Goal: Complete application form: Complete application form

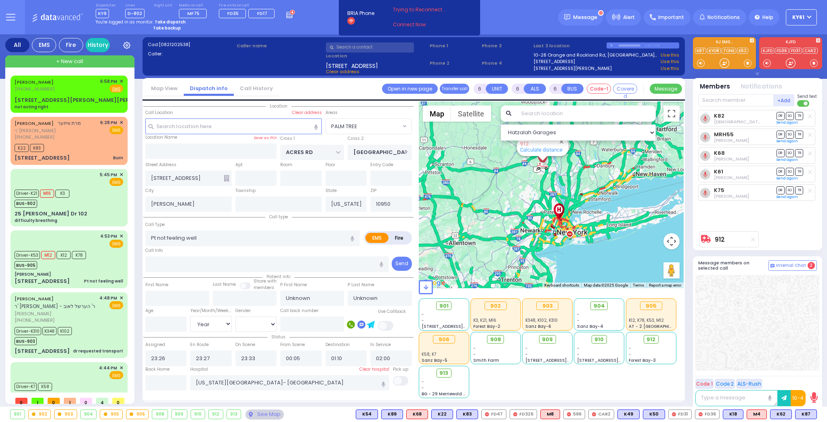
select select "PALM TREE"
select select "Year"
click at [68, 86] on div "YOSEF SCHWARTZ (845) 242-0138 6:58 PM ✕ Fire EMS" at bounding box center [69, 85] width 109 height 15
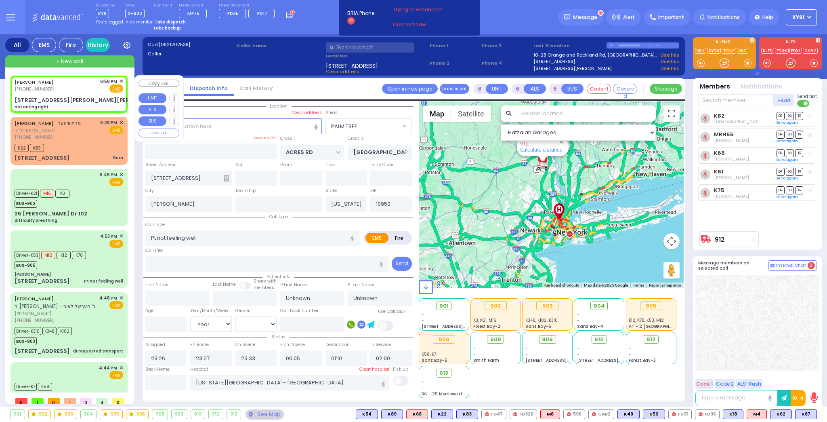
type input "2"
type input "1"
select select
type input "not acting right"
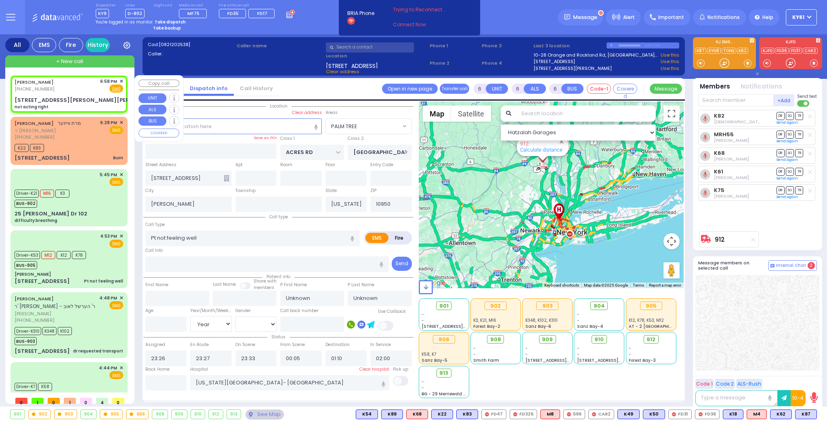
radio input "true"
select select
type input "18:58"
select select "Hatzalah Garages"
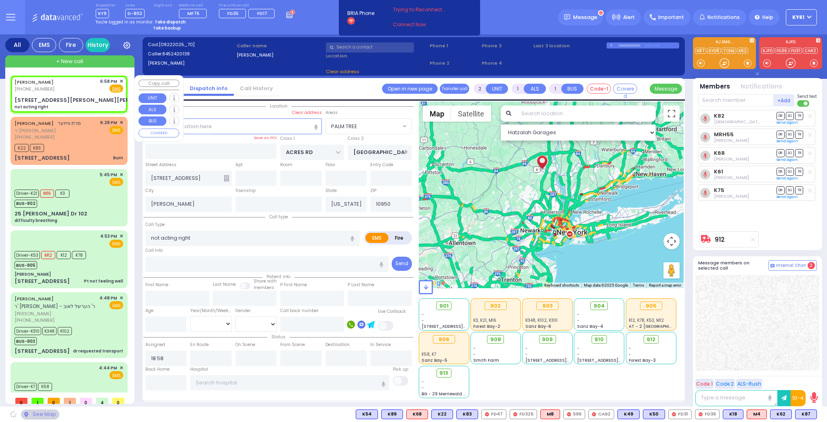
type input "LISKA WAY"
type input "MORDCHE SHER BLVD"
type input "2 Lipa Friedman Lane"
type input "201"
type input "Monroe"
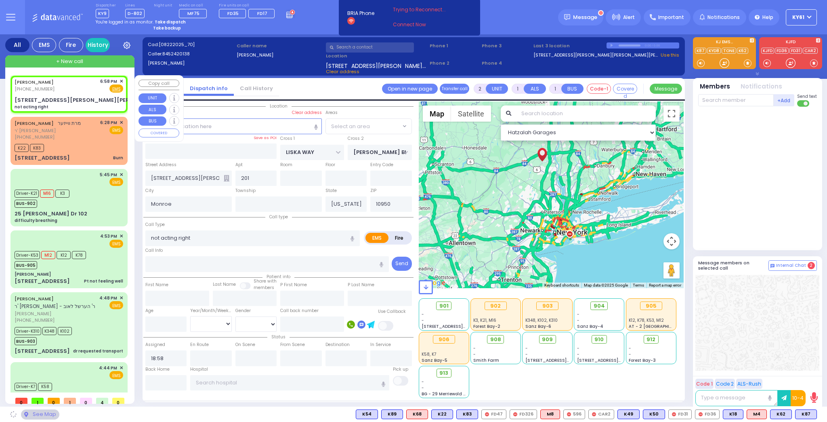
select select "SECTION 2"
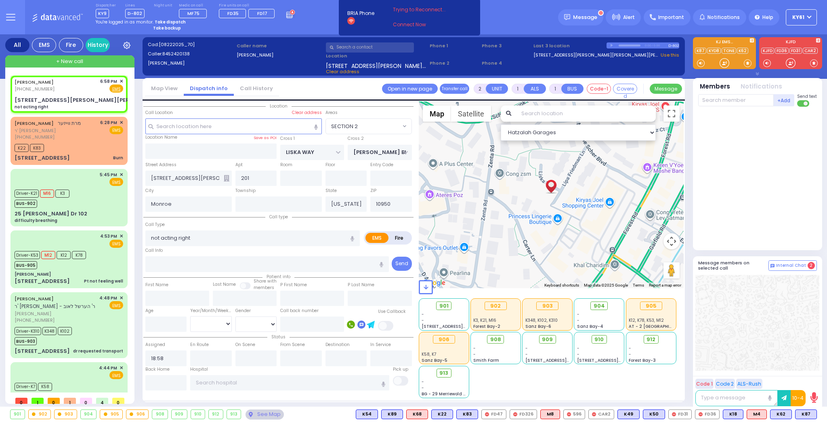
click at [226, 176] on icon at bounding box center [227, 178] width 6 height 6
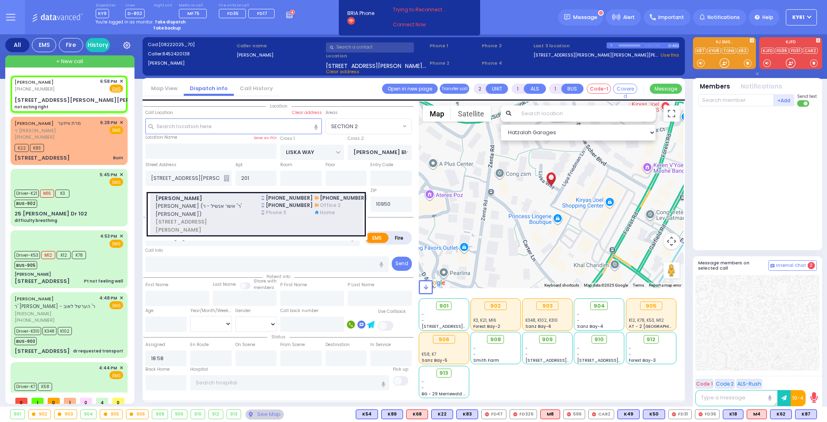
click at [228, 208] on span "שלמה זלמן שווארץ (ר' אשר אנשיל - ר' שמעון ווידער)" at bounding box center [204, 210] width 97 height 16
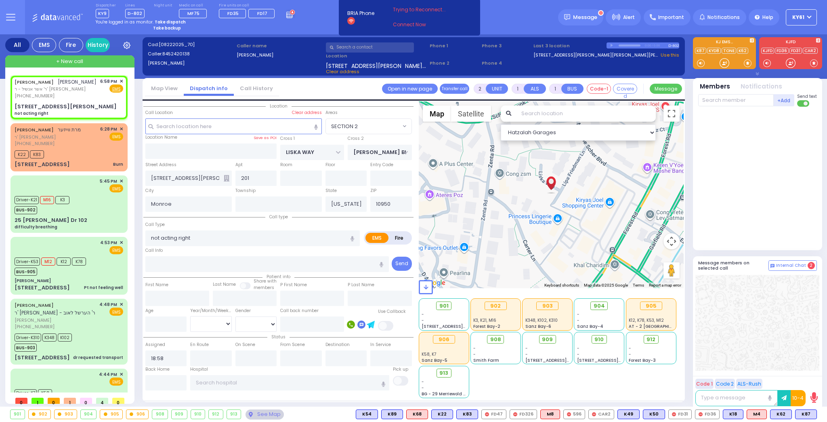
select select
radio input "true"
type input "SHLOME ZALMEN"
type input "SCHWARTZ"
select select
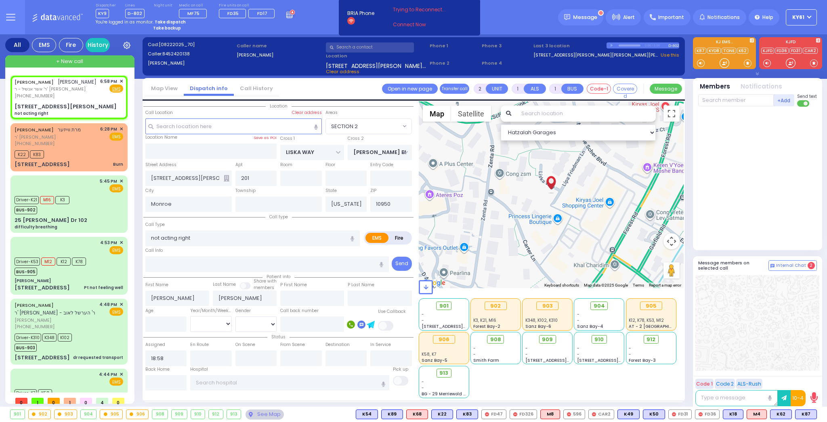
select select "Hatzalah Garages"
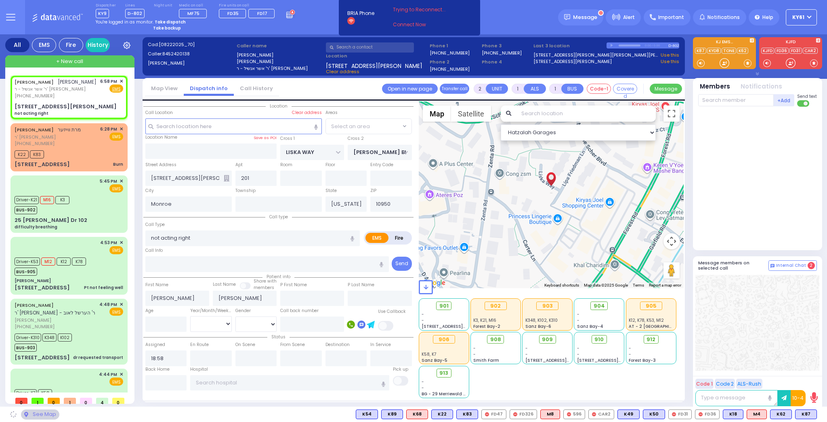
type input "2 LIPA FRIEDMAN LN"
select select "SECTION 2"
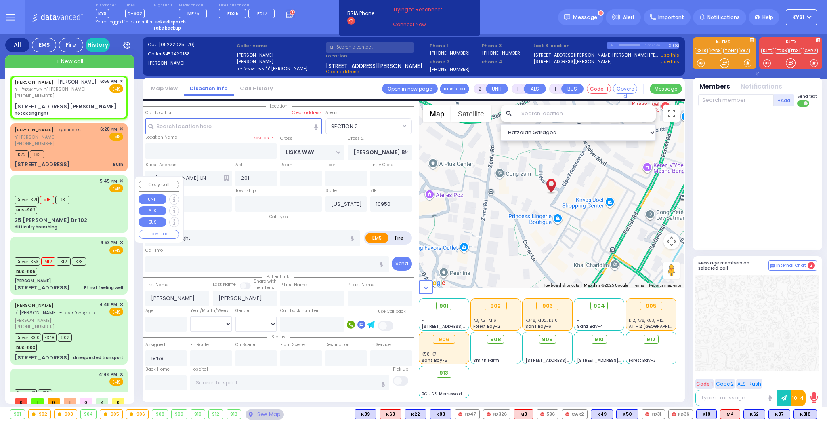
click at [101, 207] on div "Driver-K21 M16 K3 BUS-902" at bounding box center [69, 204] width 109 height 20
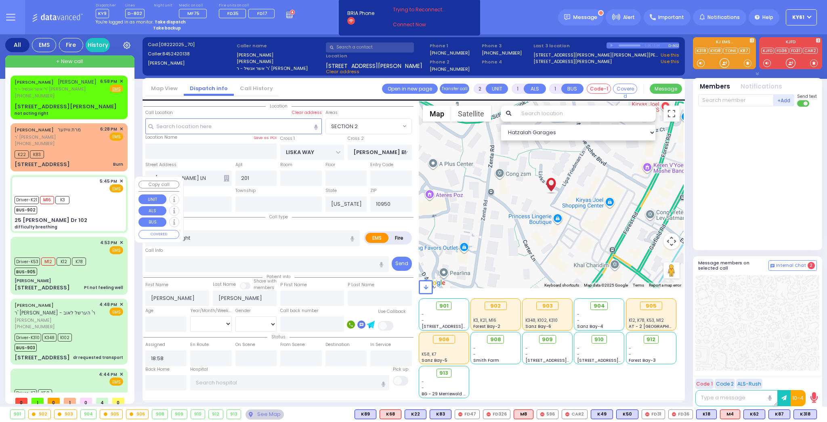
type input "6"
select select
type input "difficulty breathing"
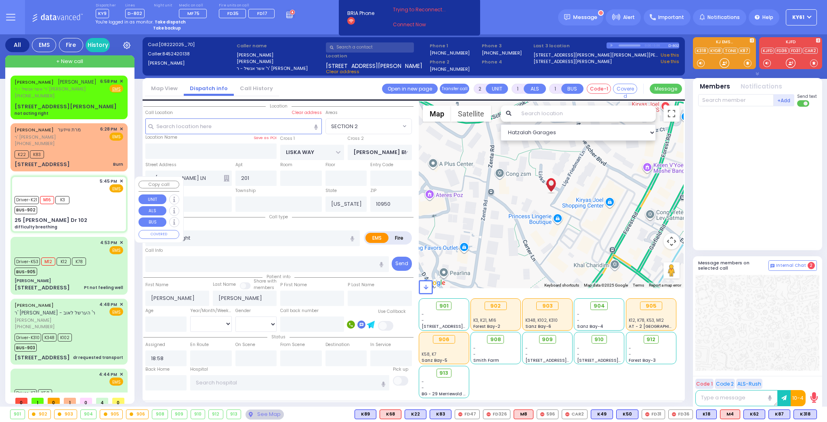
radio input "true"
type input "Yishai"
type input "Friedrich"
type input "2"
select select "Month"
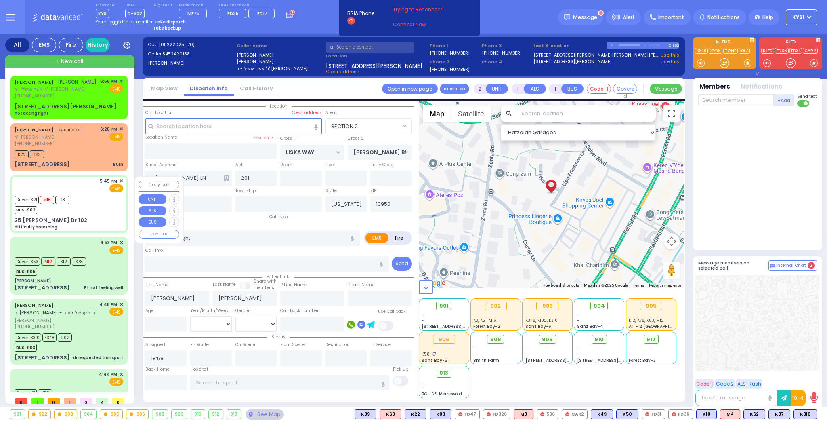
select select "[DEMOGRAPHIC_DATA]"
type input "17:45"
type input "17:46"
type input "17:49"
type input "18:00"
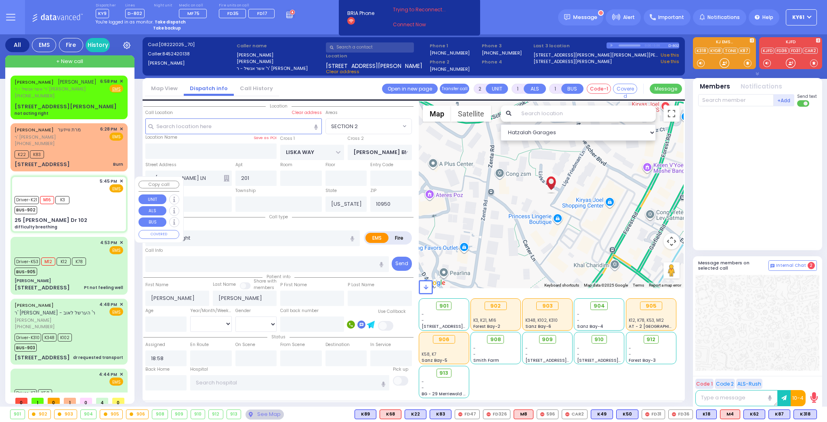
type input "New York Presbyterian Hospital- Columbia Campus"
select select "Hatzalah Garages"
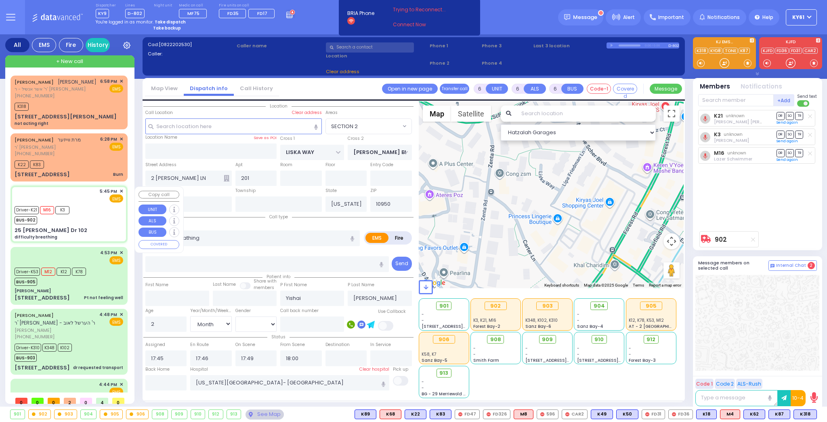
type input "GETZIL BERGER BLVD"
type input "ACRES RD"
type input "25 Israel Zupnik Dr"
type input "102"
select select "SECTION 4"
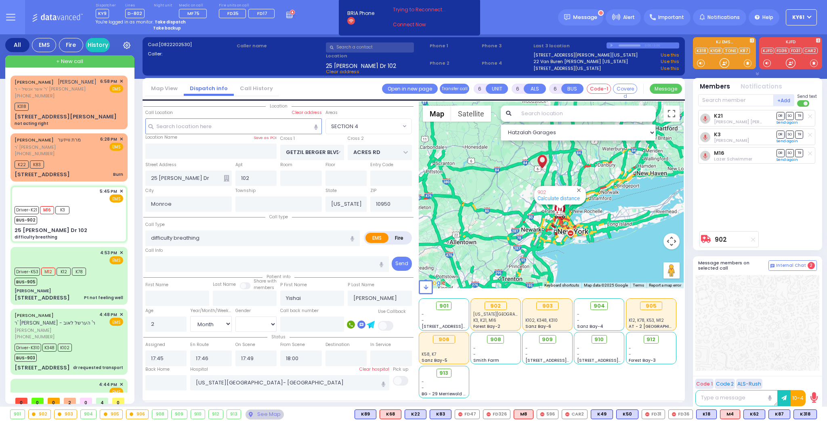
click at [226, 179] on icon at bounding box center [227, 178] width 6 height 6
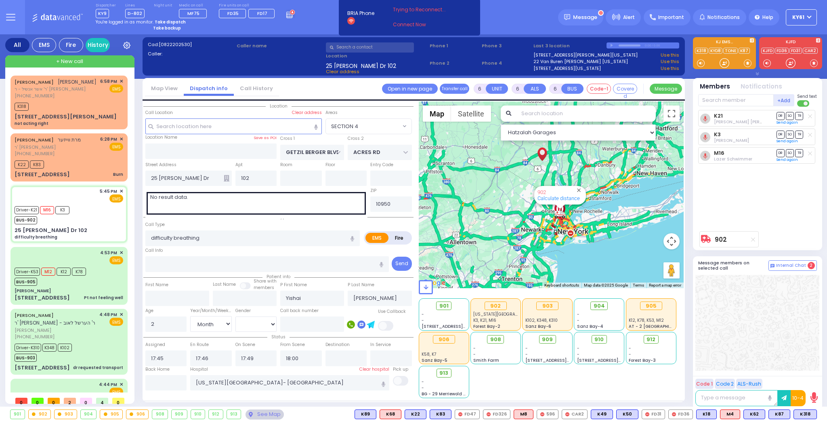
click at [226, 177] on icon at bounding box center [227, 178] width 6 height 6
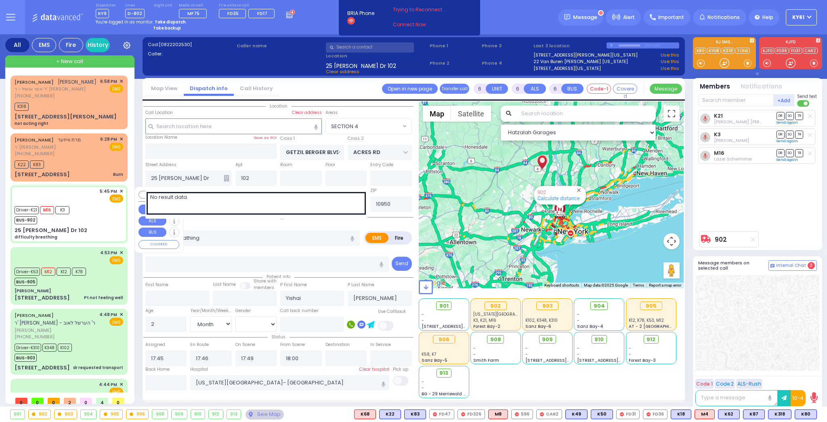
click at [90, 197] on div "5:45 PM ✕ EMS" at bounding box center [69, 195] width 109 height 15
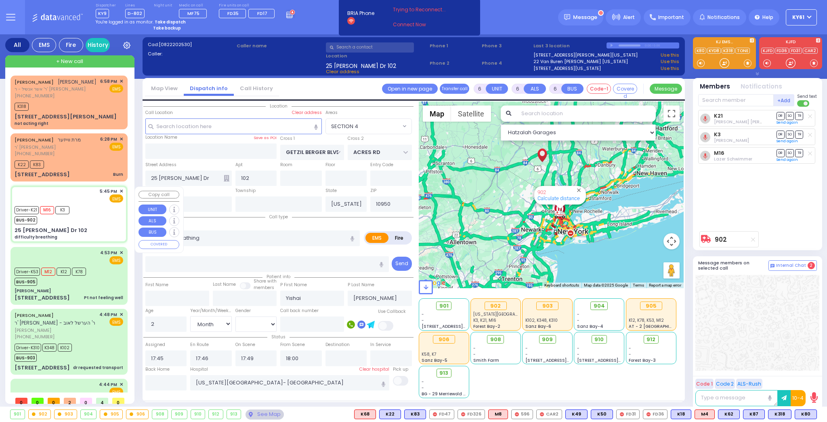
select select
radio input "true"
select select "Month"
select select "[DEMOGRAPHIC_DATA]"
select select "Hatzalah Garages"
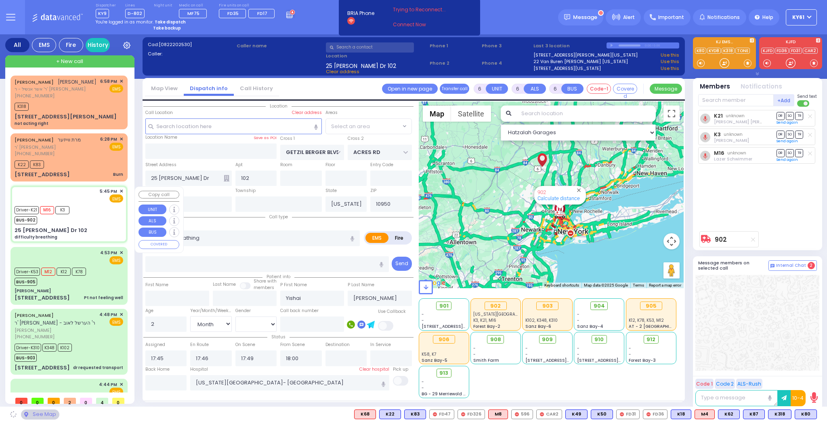
select select "SECTION 4"
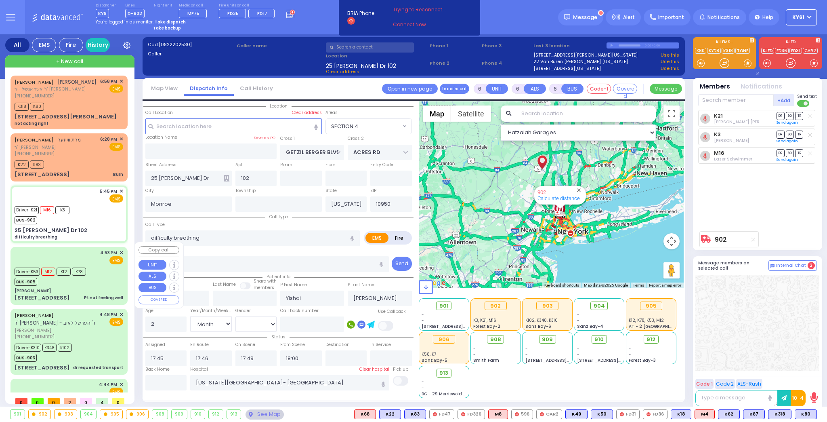
click at [118, 271] on div "Driver-K53 M12 K12 K78 BUS-905" at bounding box center [69, 275] width 109 height 20
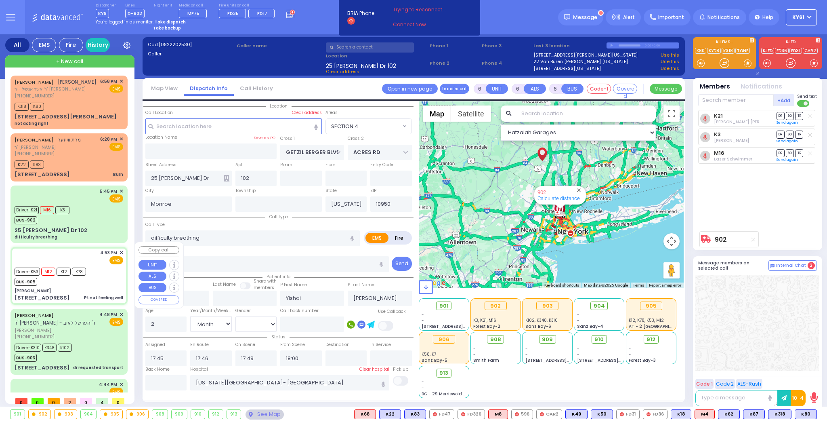
select select
type input "Pt not feeling well"
radio input "true"
type input "Rivka"
type input "Schwartz"
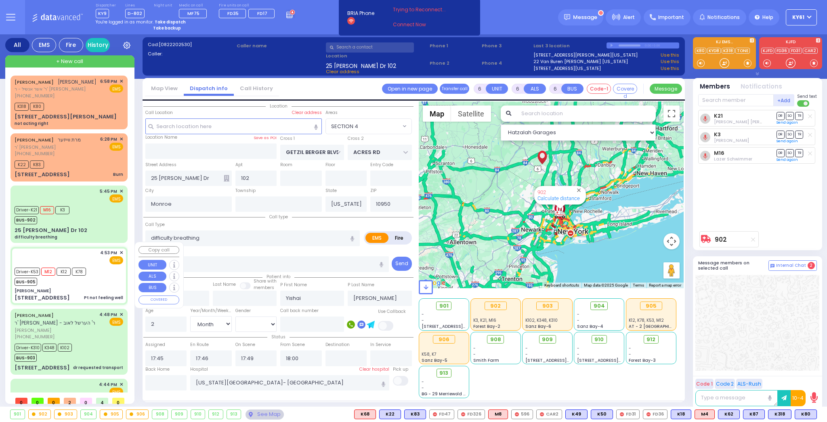
type input "69"
select select "Year"
select select "[DEMOGRAPHIC_DATA]"
type input "16:53"
type input "16:55"
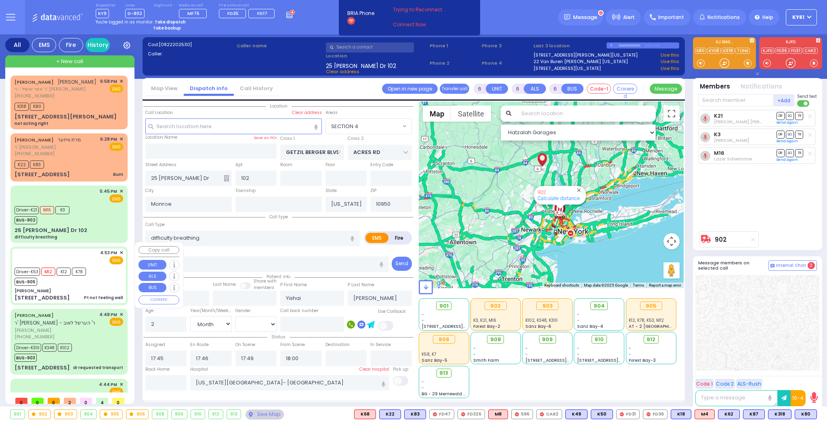
type input "16:58"
type input "17:15"
select select "Hatzalah Garages"
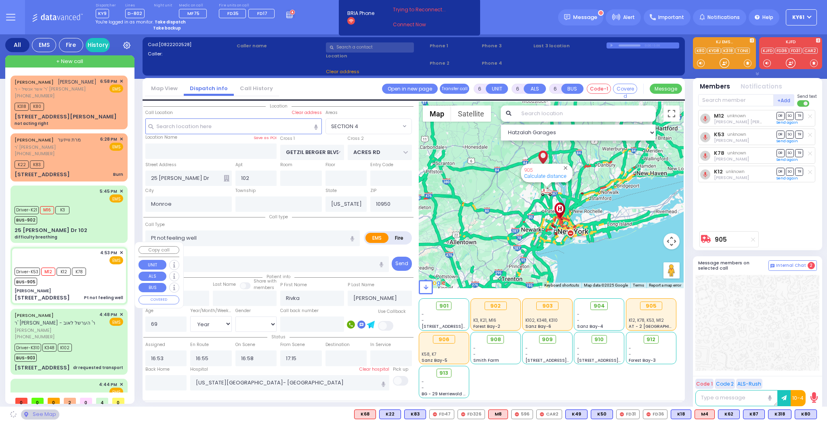
type input "[PERSON_NAME]"
type input "SEVEN SPRINGS MOUNTAIN RD"
type input "PAKSH PL"
type input "1 Nicklesburg Road"
type input "201"
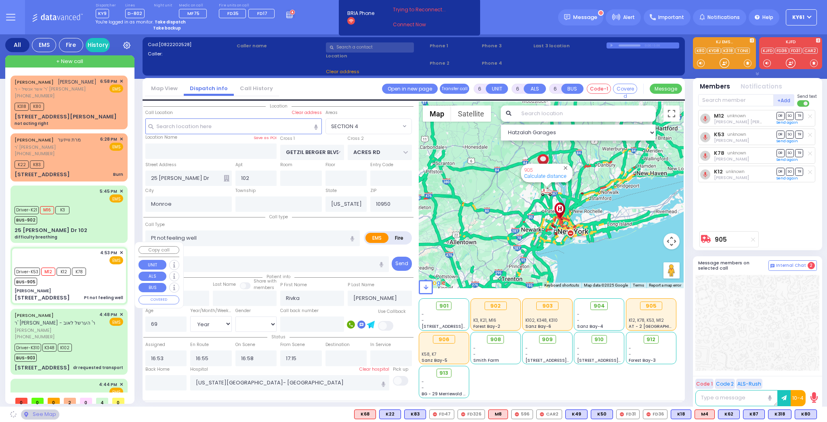
type input "Kiryas Joel"
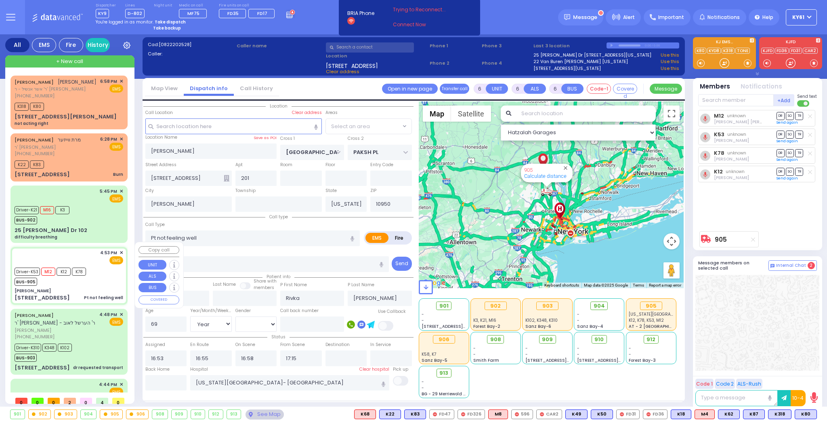
select select "SECTION 5"
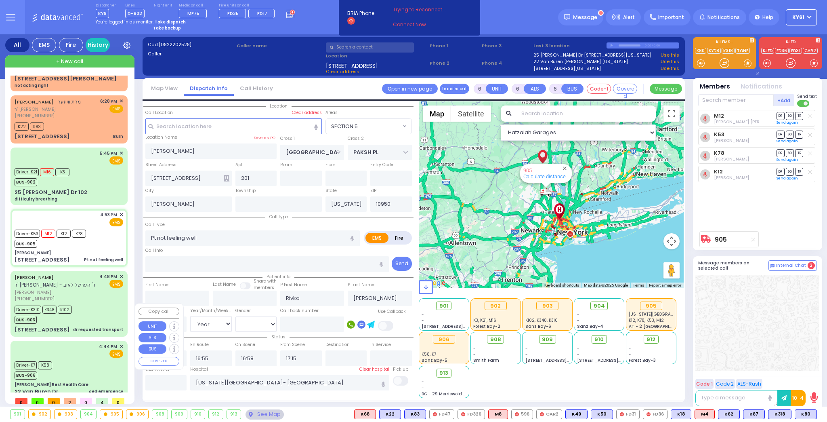
scroll to position [42, 0]
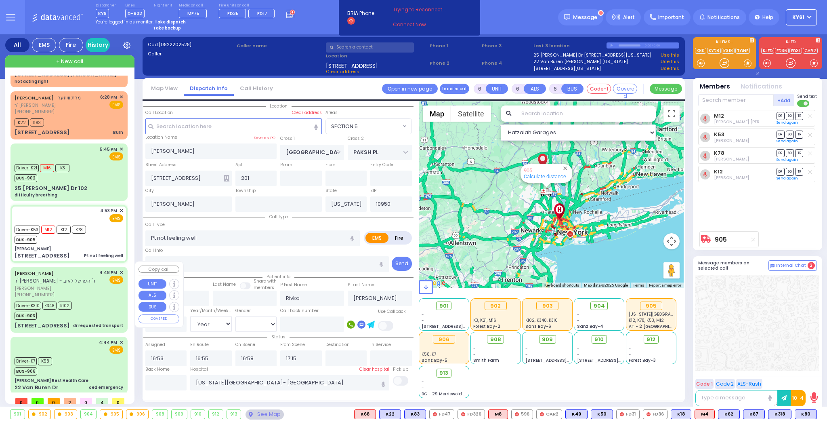
click at [105, 293] on div "NUCHEM BINIK ר' יצחק - ר' הערשל לאוב נחום ביניק (347) 271-1188 4:48 PM ✕ EMS Dr…" at bounding box center [69, 299] width 114 height 63
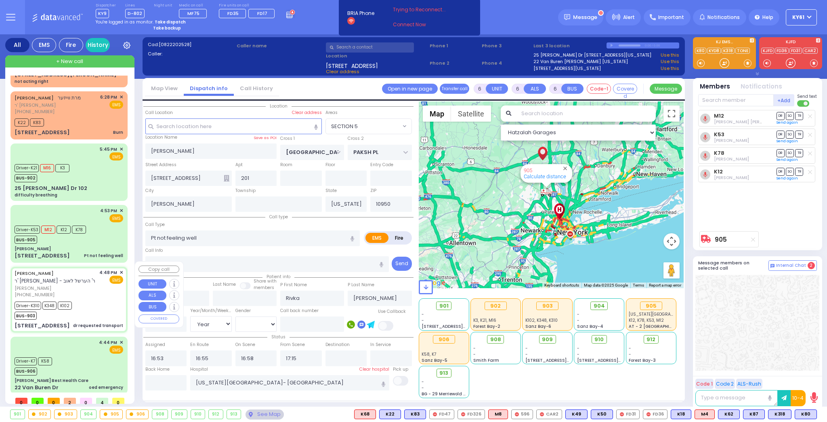
select select
type input "dr requested transport"
radio input "true"
type input "NUCHEM"
type input "BINIK"
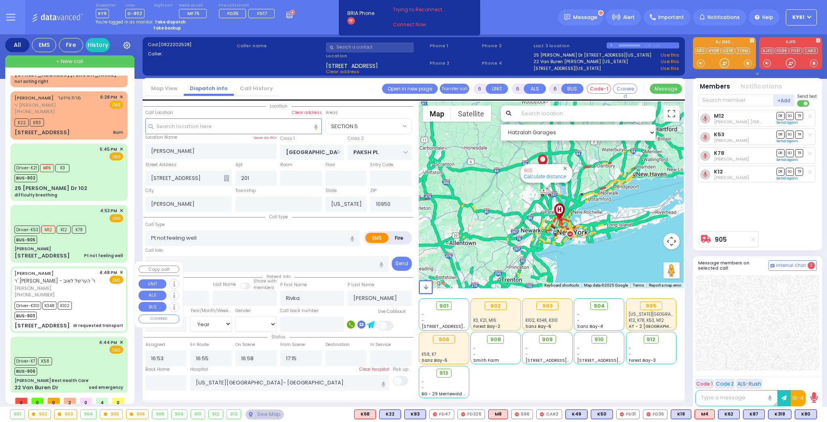
type input "Nachum"
type input "Binik"
type input "66"
select select "Year"
select select "[DEMOGRAPHIC_DATA]"
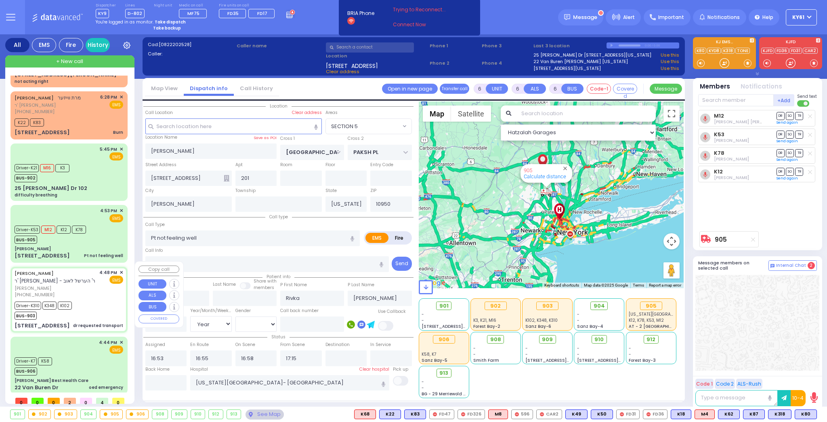
type input "16:48"
type input "16:51"
type input "16:53"
type input "17:05"
type input "18:15"
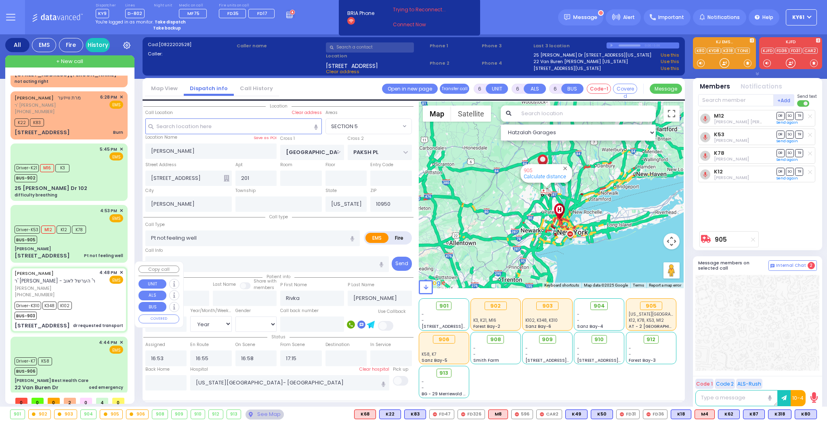
type input "18:45"
type input "New York Presbyterian Weill Cornell Medical Center"
select select "Hatzalah Garages"
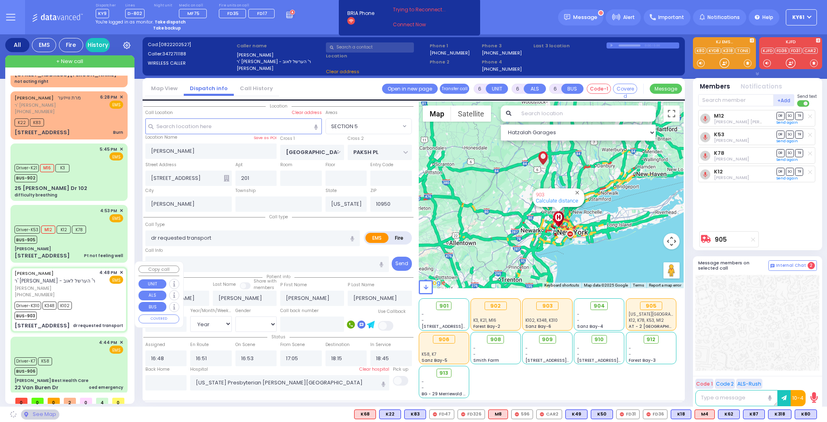
type input "VOLOVA RD"
type input "27 MOUNTAIN RD"
type input "101"
type input "Monroe"
select select "SECTION 5"
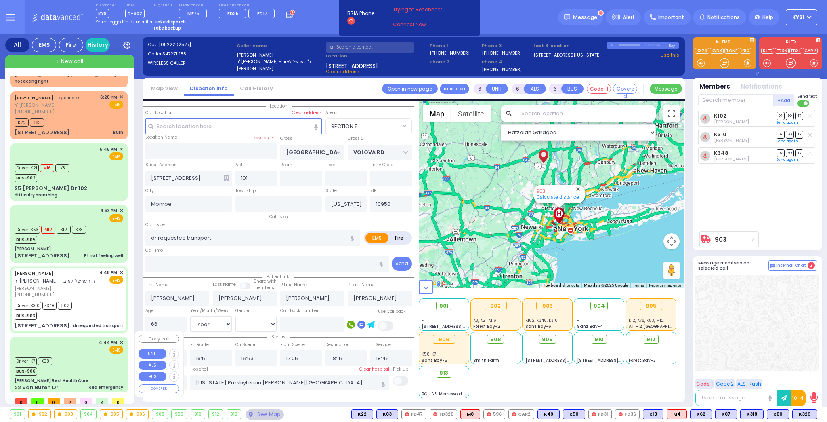
click at [92, 359] on div "Driver-K7 K58 BUS-906" at bounding box center [69, 365] width 109 height 20
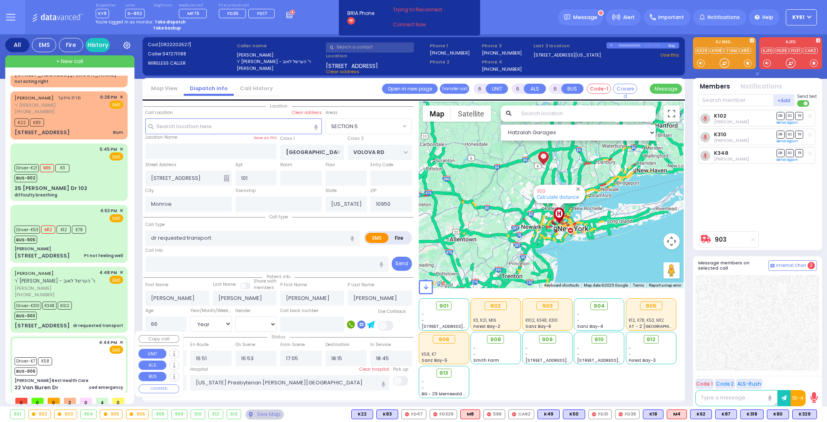
select select
type input "oed emergency"
radio input "true"
type input "Yitzy"
type input "Fried"
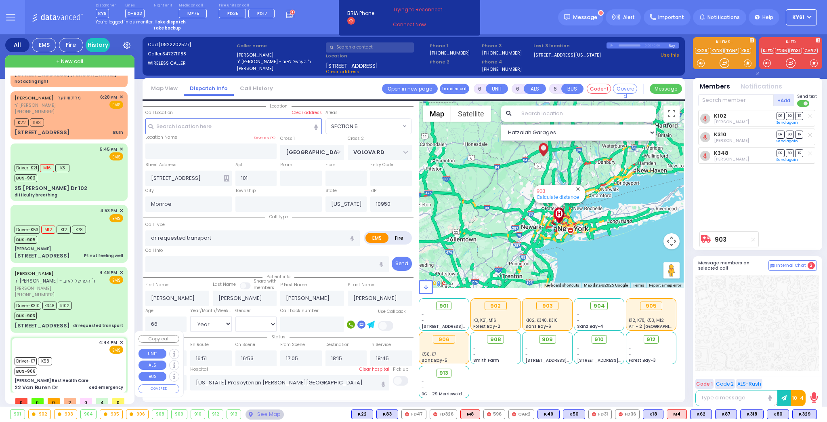
type input "2"
select select "Month"
select select "[DEMOGRAPHIC_DATA]"
type input "16:44"
type input "16:45"
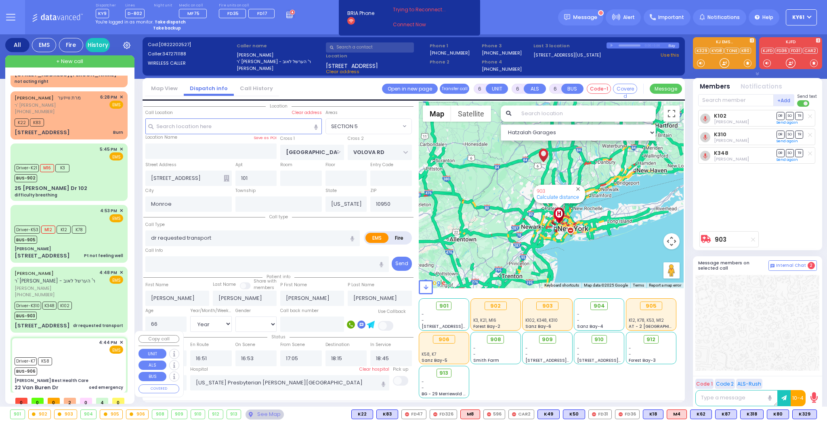
type input "16:50"
type input "17:10"
type input "18:01"
type input "18:51"
type input "[US_STATE][GEOGRAPHIC_DATA]- [GEOGRAPHIC_DATA] [STREET_ADDRESS][US_STATE]"
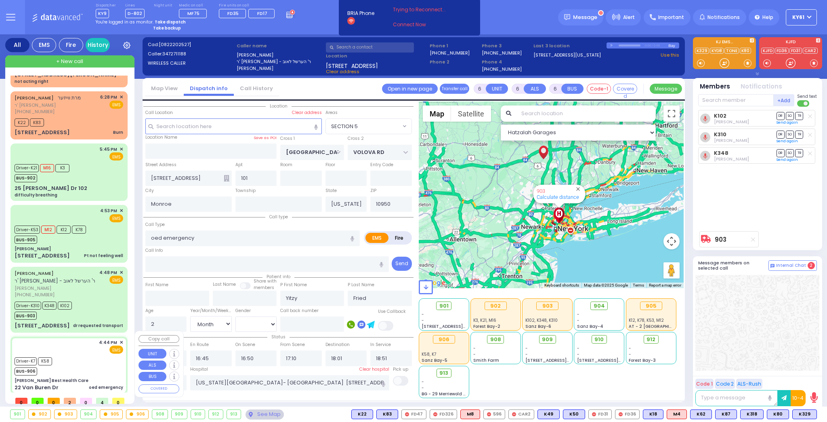
select select "Hatzalah Garages"
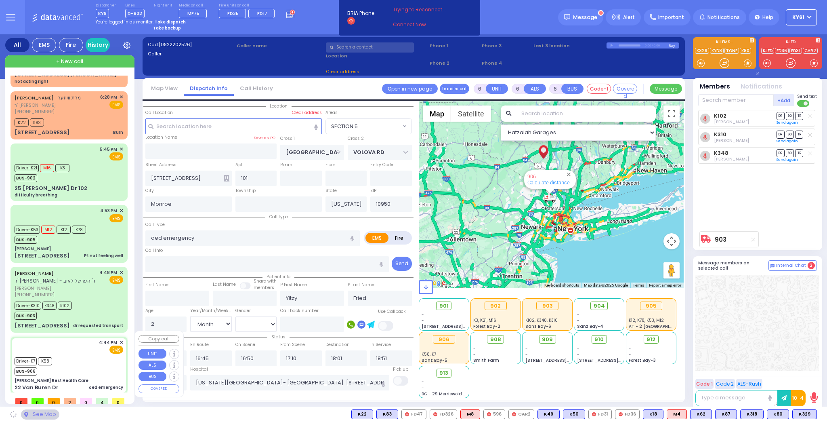
type input "[PERSON_NAME] Best Health Care"
type input "SHINEV COURT"
type input "QUICKWAY RD"
type input "22 Van Buren Dr"
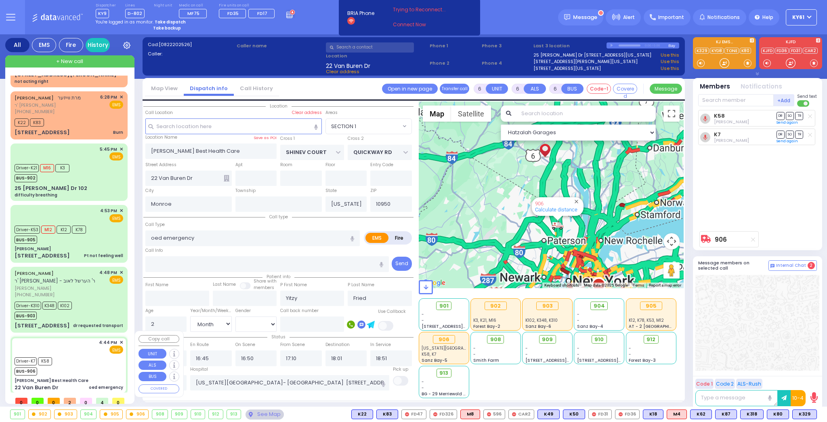
select select "SECTION 1"
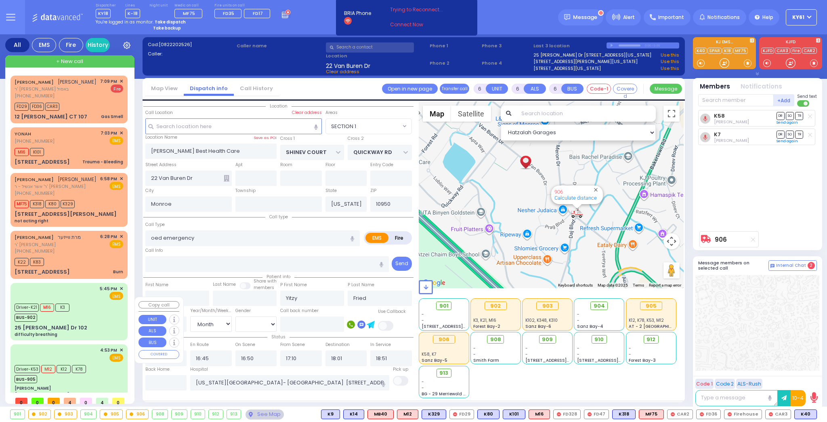
select select "SECTION 1"
select select "Month"
select select "[DEMOGRAPHIC_DATA]"
